Goal: Information Seeking & Learning: Stay updated

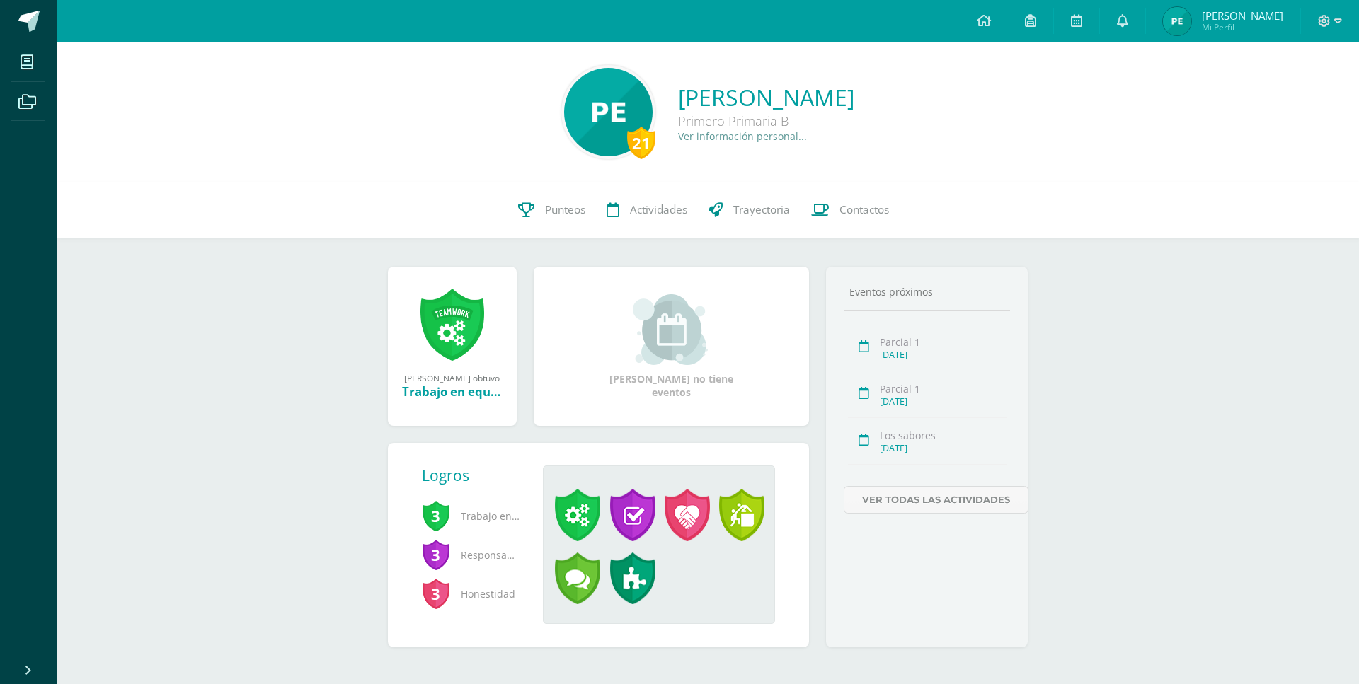
click at [1238, 24] on span "Mi Perfil" at bounding box center [1242, 27] width 81 height 12
click at [1249, 19] on span "[PERSON_NAME]" at bounding box center [1242, 15] width 81 height 14
click at [1257, 30] on span "Mi Perfil" at bounding box center [1242, 27] width 81 height 12
click at [1258, 16] on span "[PERSON_NAME]" at bounding box center [1242, 15] width 81 height 14
drag, startPoint x: 1226, startPoint y: 25, endPoint x: 897, endPoint y: 12, distance: 329.3
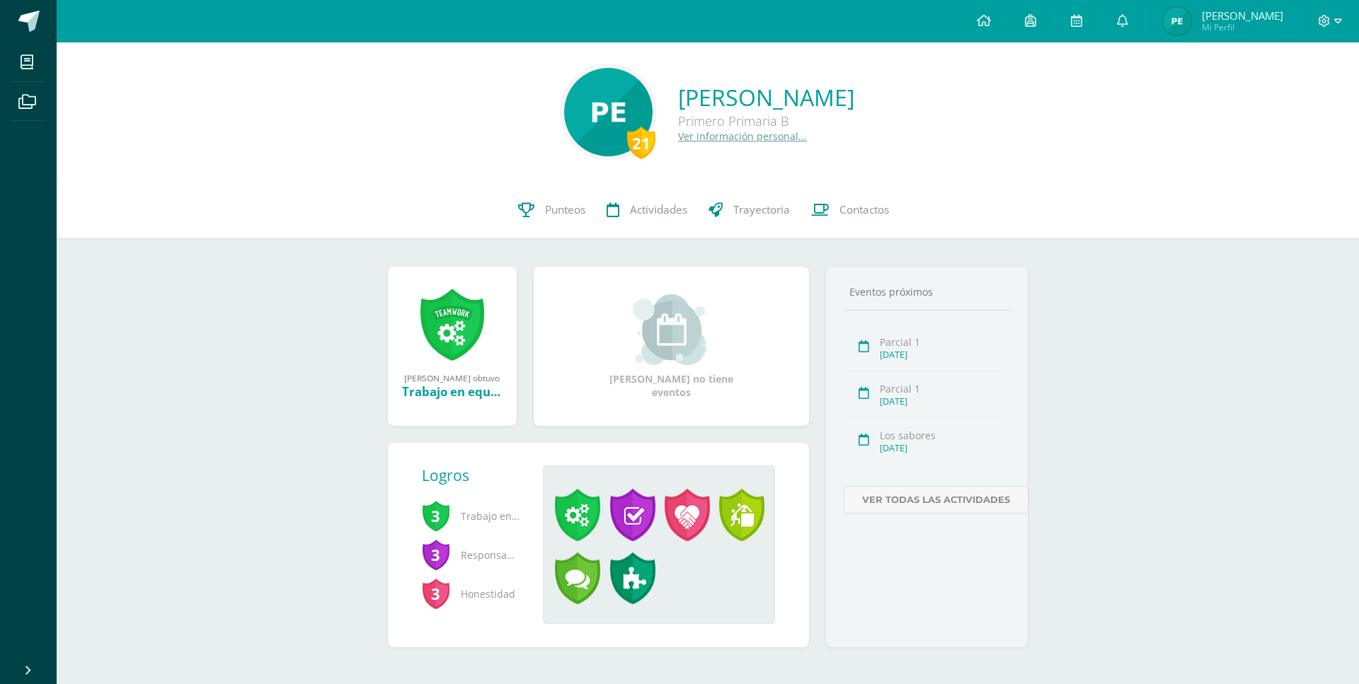
click at [1227, 25] on span "Mi Perfil" at bounding box center [1242, 27] width 81 height 12
click at [1245, 16] on span "[PERSON_NAME]" at bounding box center [1242, 15] width 81 height 14
click at [1128, 18] on icon at bounding box center [1122, 20] width 11 height 13
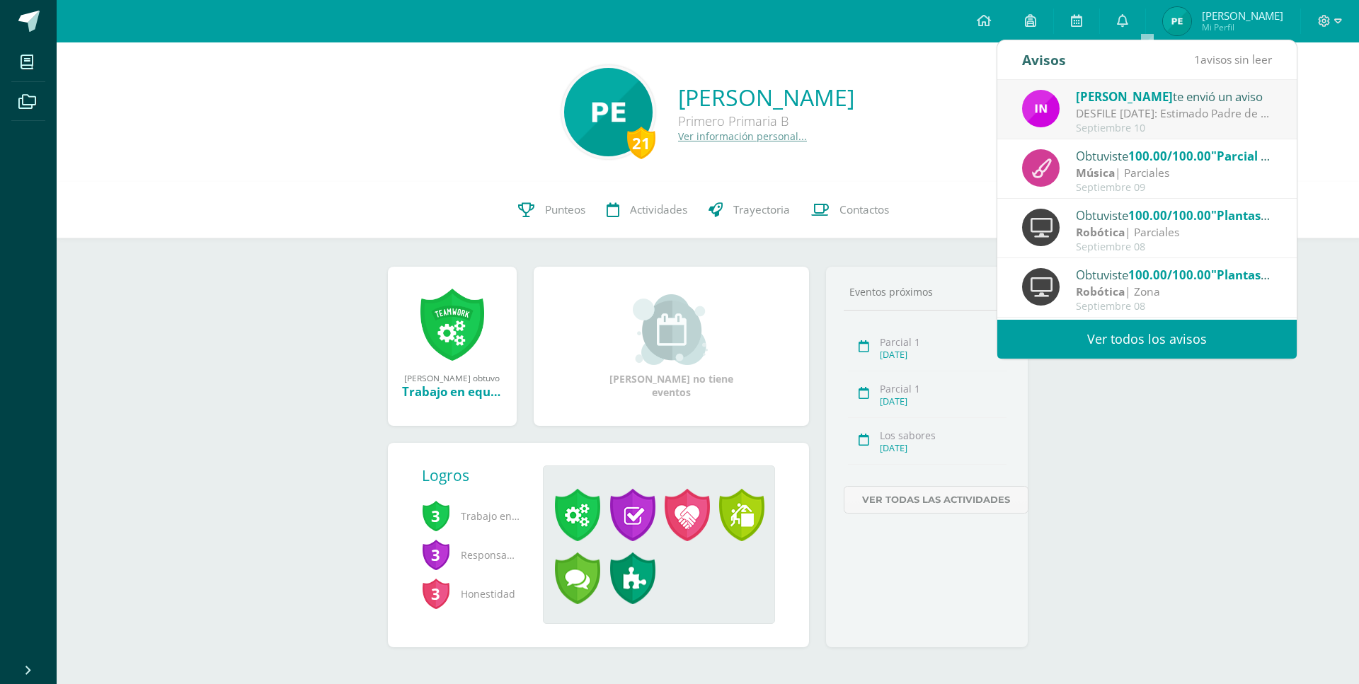
click at [1129, 86] on div "Ingrid te envió un aviso DESFILE 14 SEPTIEMBRE: Estimado Padre de Familia, Adju…" at bounding box center [1146, 109] width 299 height 59
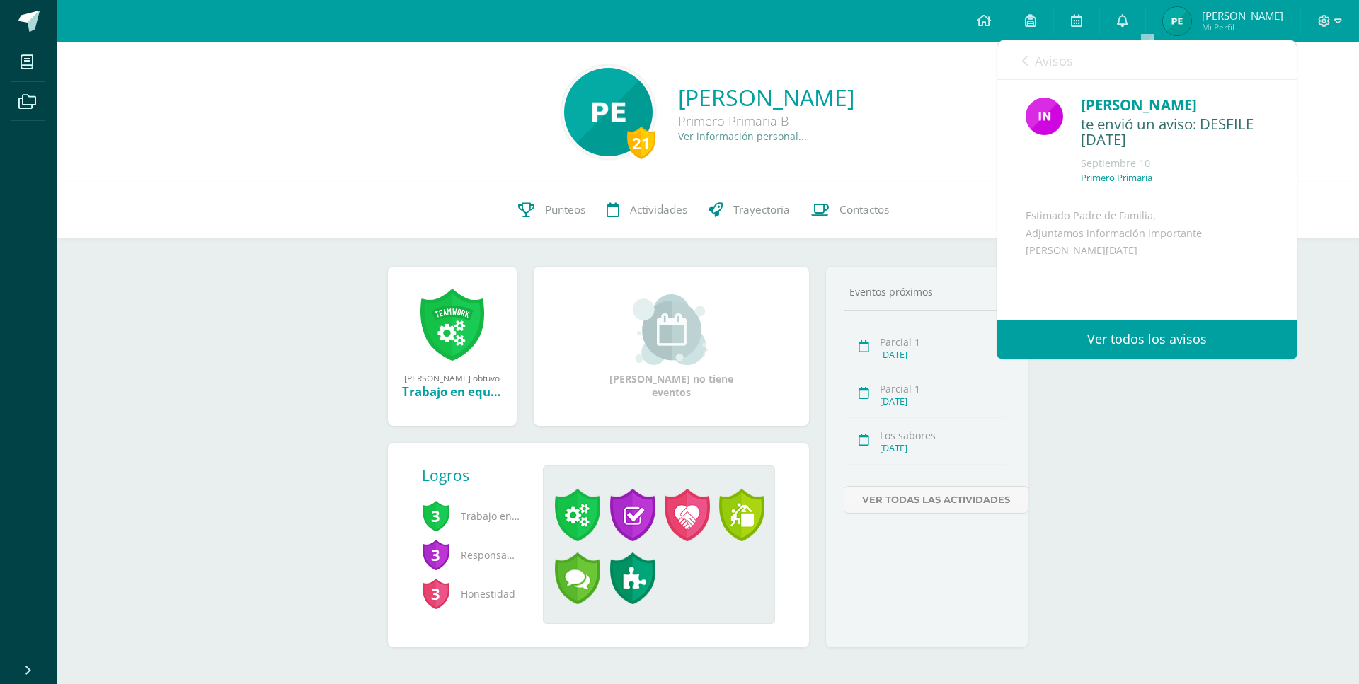
click at [973, 107] on div "DESFILE 14 SEPTIEMBRE: Estimado Padre de Familia, Adjuntamos información import…" at bounding box center [874, 113] width 197 height 16
click at [1120, 332] on link "Ver todos los avisos" at bounding box center [1146, 339] width 299 height 39
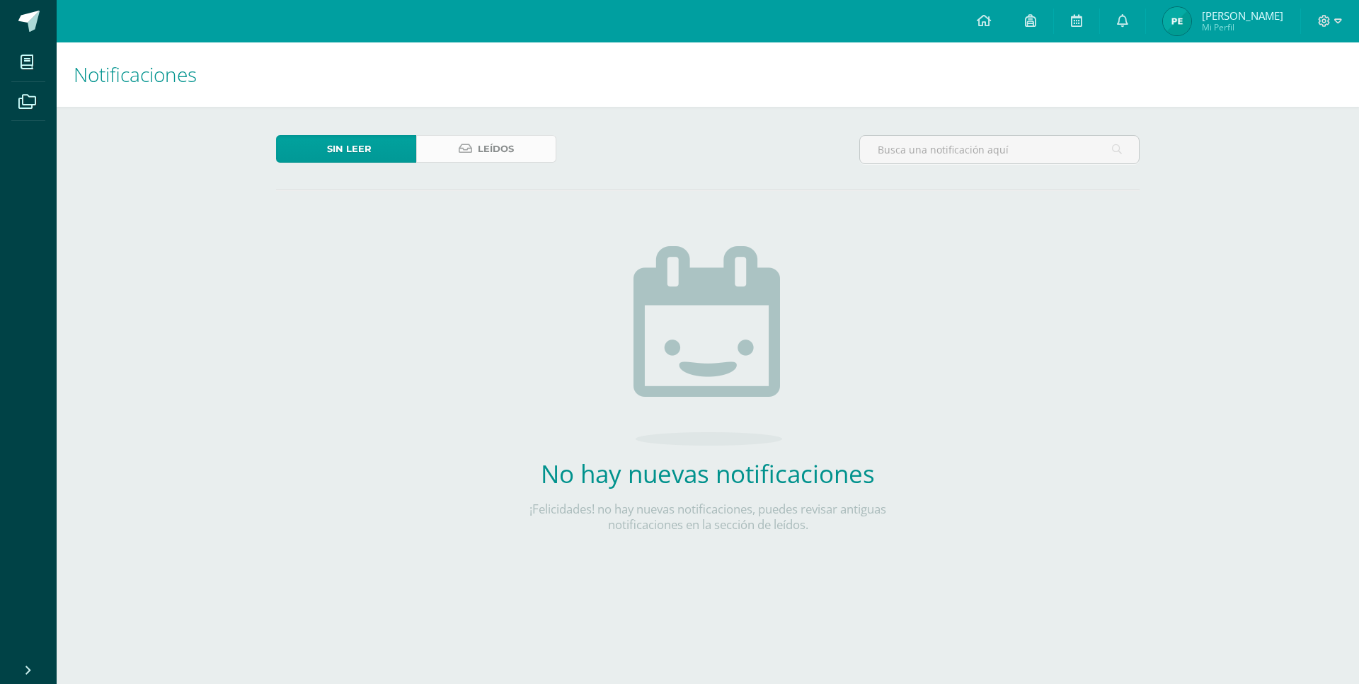
click at [514, 141] on link "Leídos" at bounding box center [486, 149] width 140 height 28
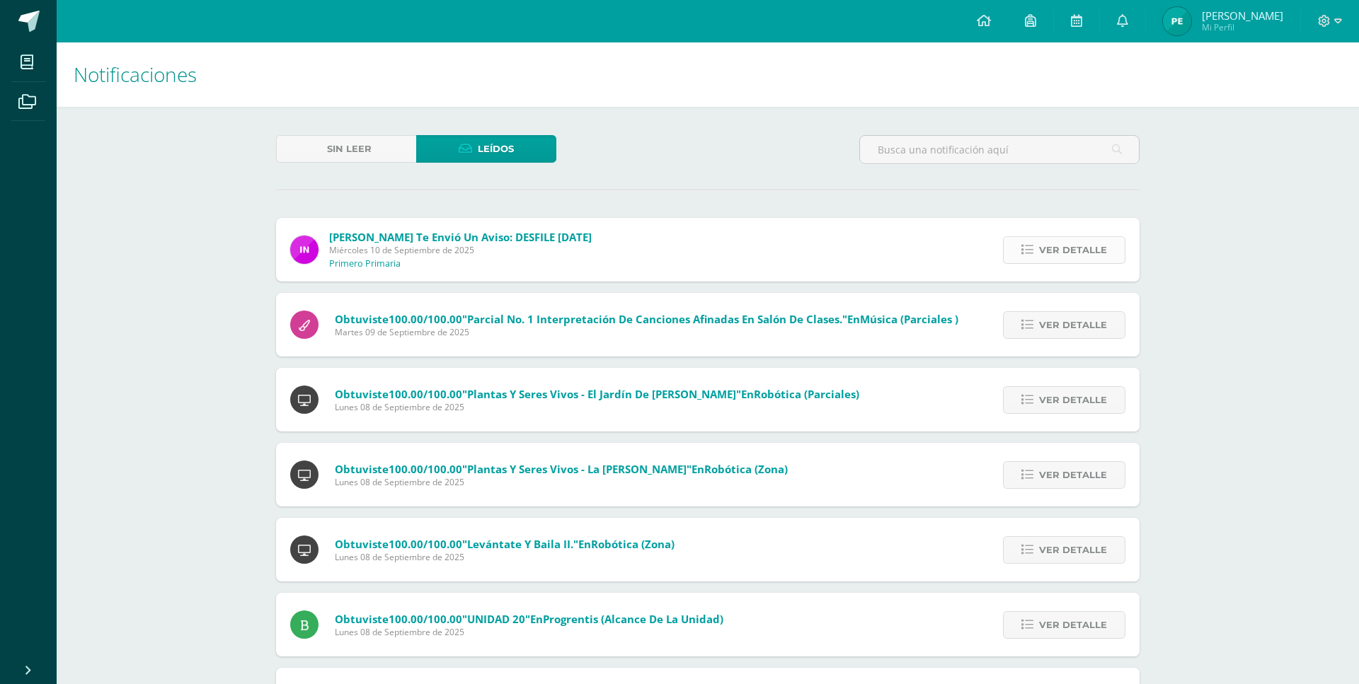
click at [1046, 237] on span "Ver detalle" at bounding box center [1073, 250] width 68 height 26
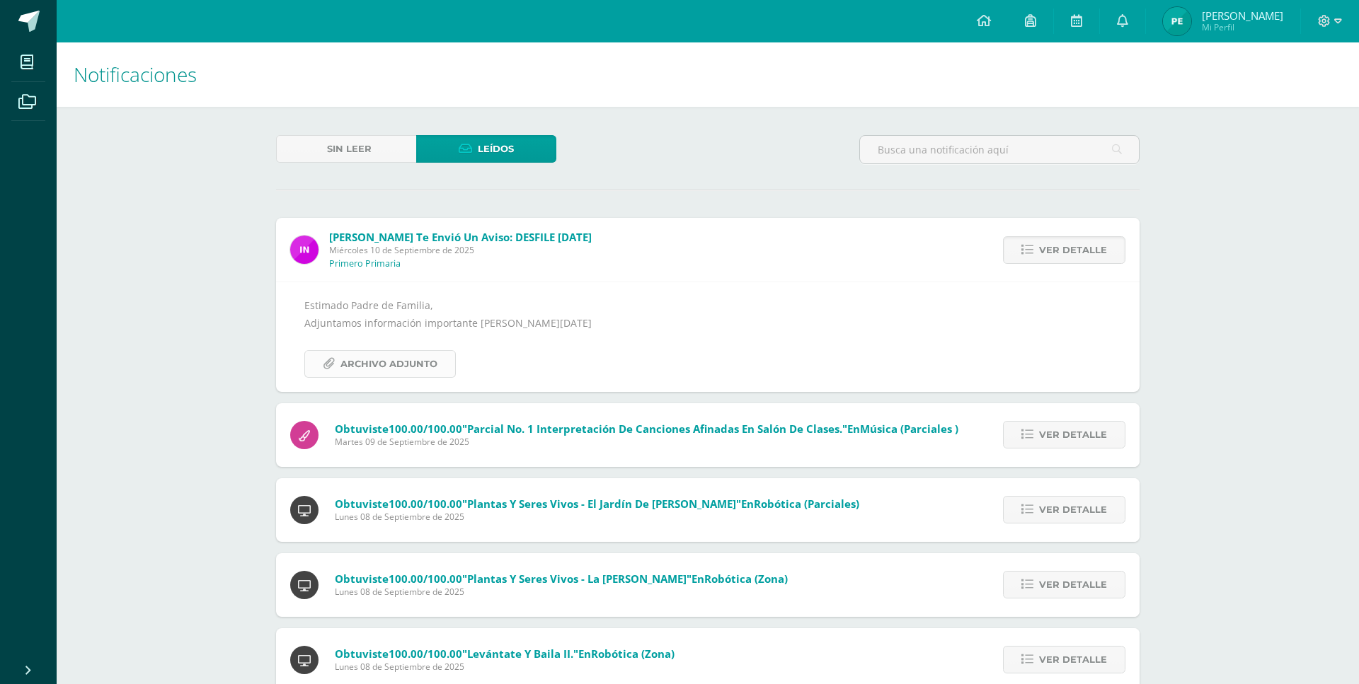
click at [384, 351] on span "Archivo Adjunto" at bounding box center [388, 364] width 97 height 26
